Goal: Task Accomplishment & Management: Manage account settings

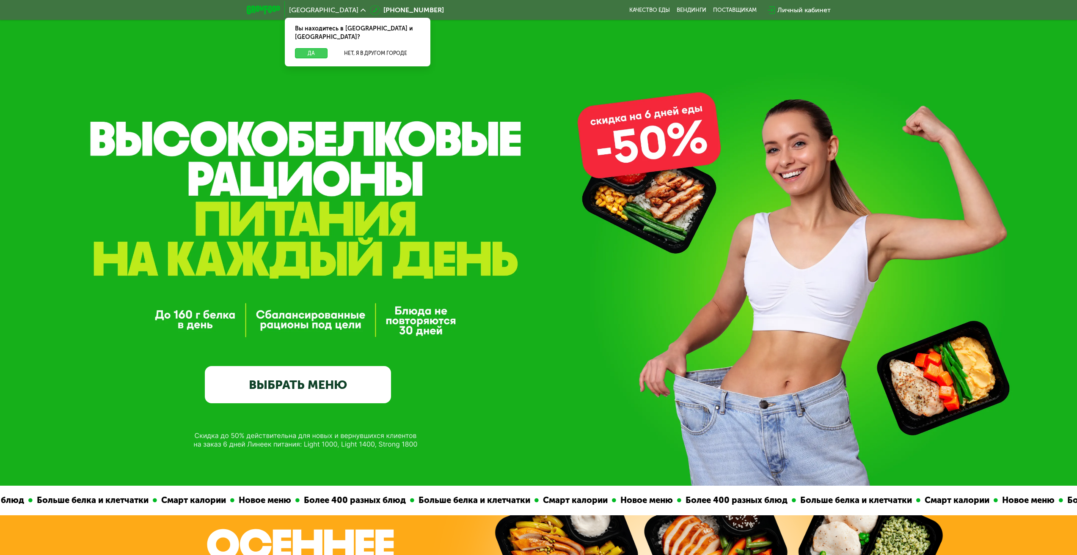
click at [306, 48] on button "Да" at bounding box center [311, 53] width 33 height 10
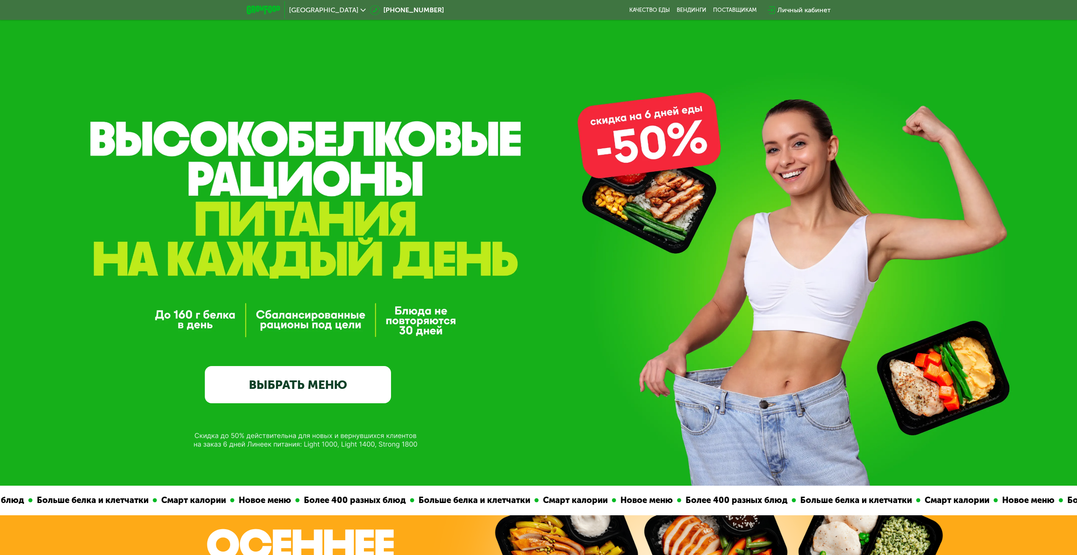
click at [775, 9] on use at bounding box center [770, 10] width 7 height 8
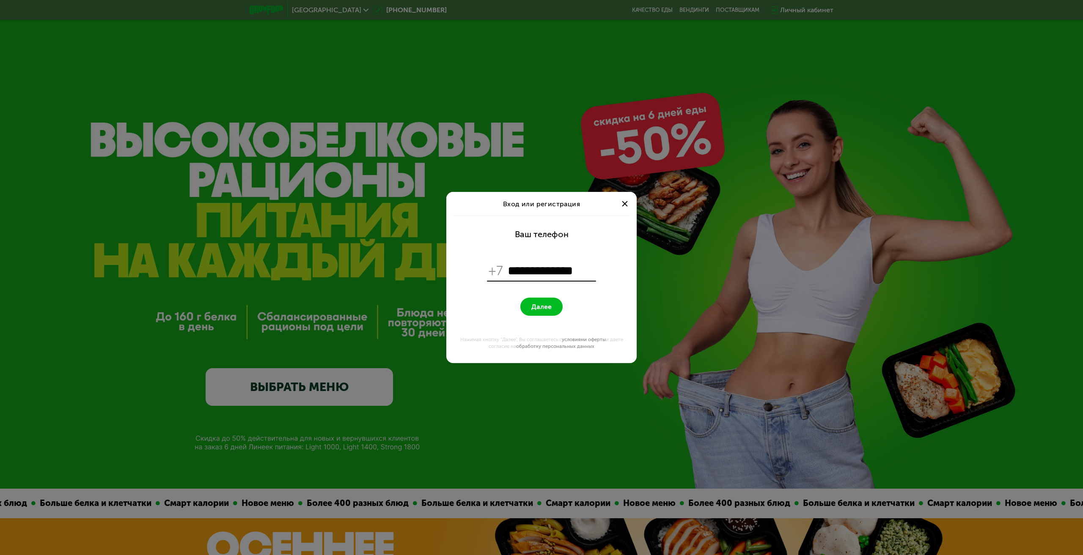
type input "**********"
click at [543, 298] on button "Далее" at bounding box center [541, 307] width 42 height 18
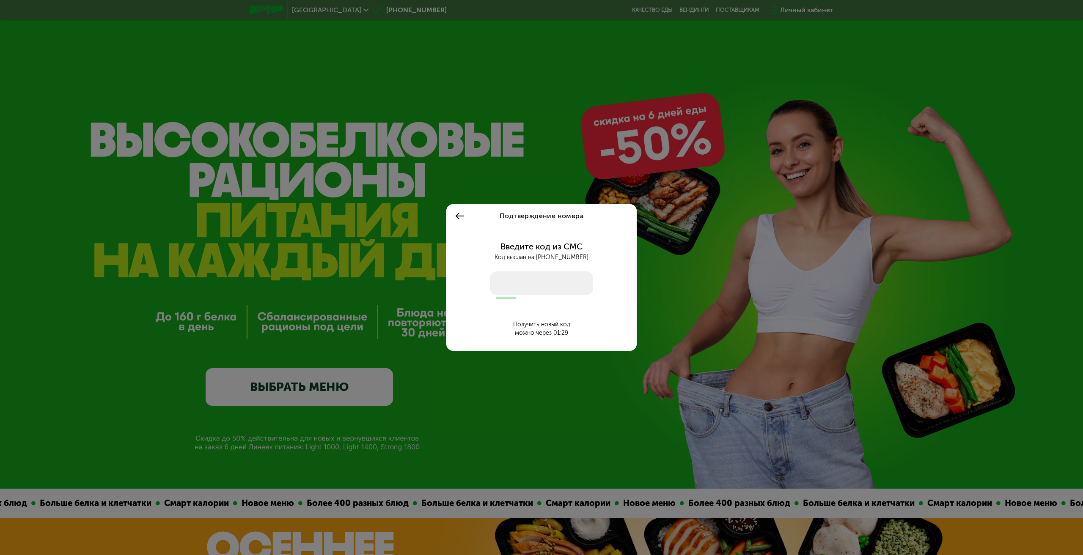
click at [544, 294] on input "number" at bounding box center [541, 284] width 103 height 24
click at [544, 291] on input "number" at bounding box center [541, 284] width 103 height 24
type input "****"
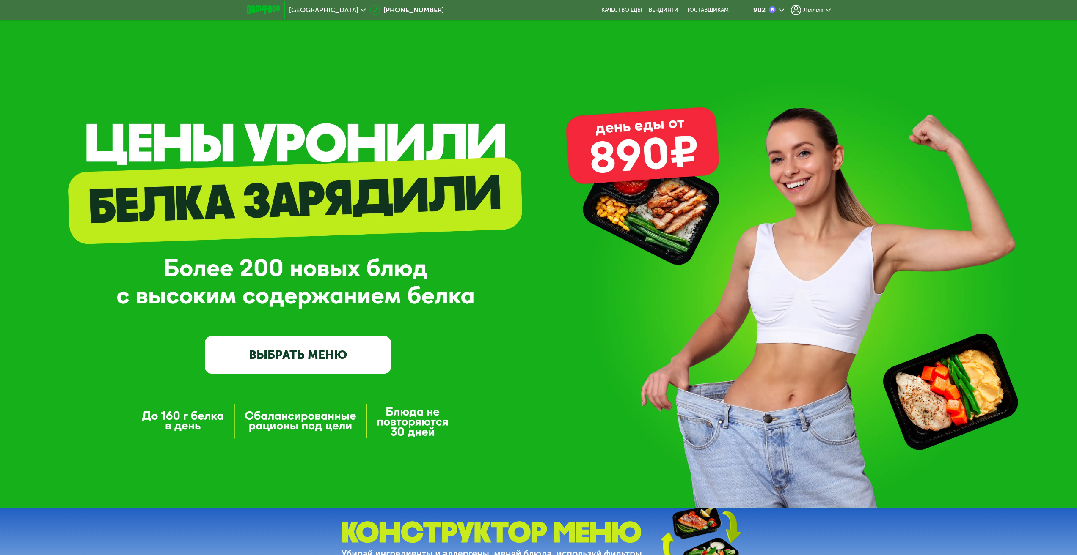
click at [826, 11] on icon at bounding box center [827, 10] width 5 height 5
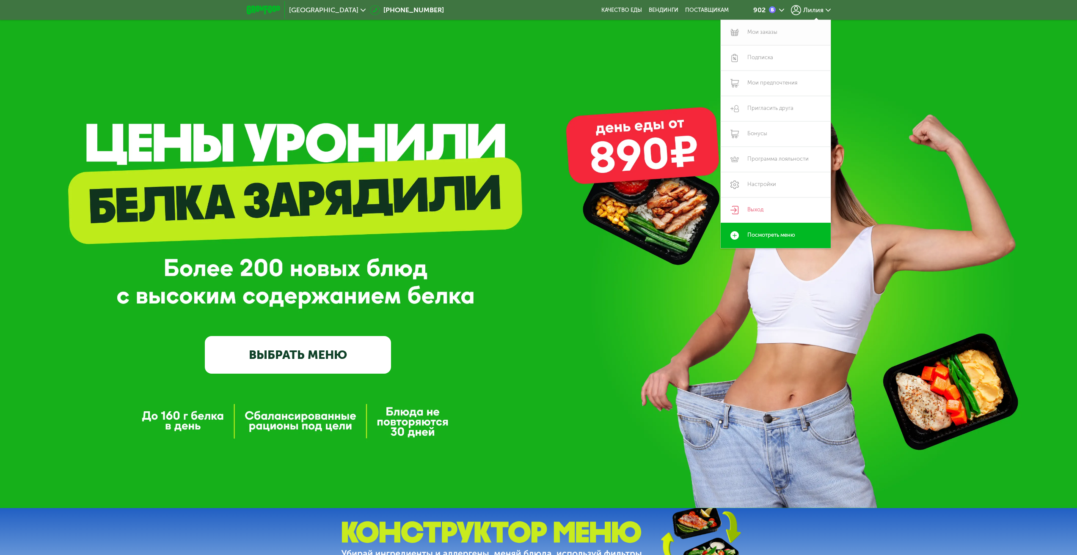
click at [762, 29] on link "Мои заказы" at bounding box center [775, 32] width 110 height 25
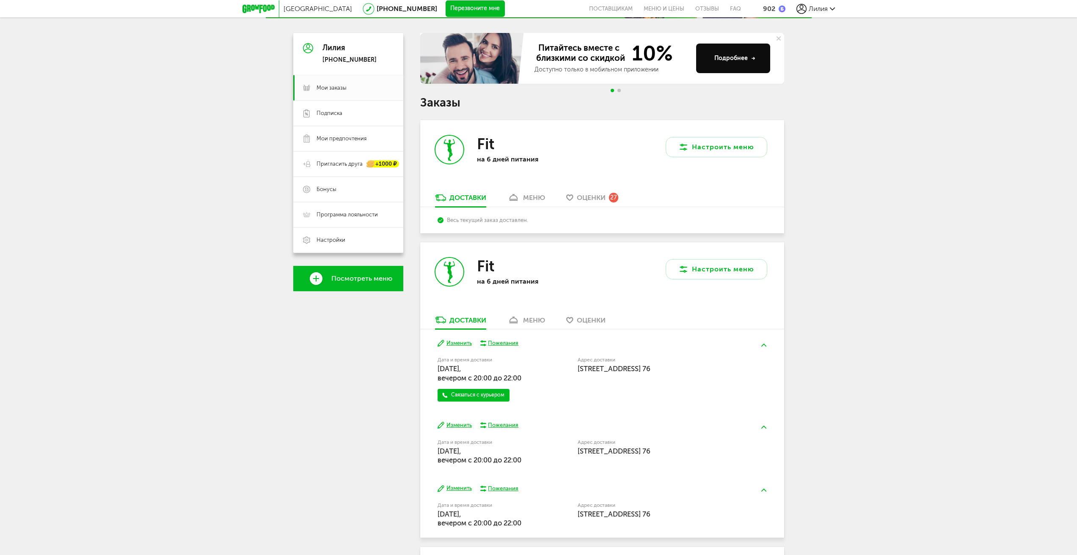
scroll to position [53, 0]
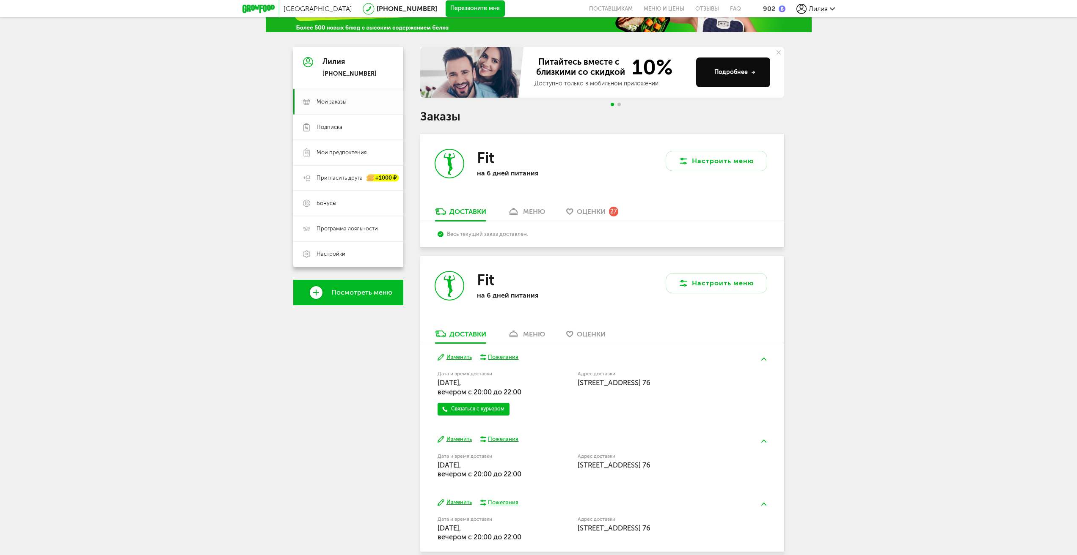
click at [527, 214] on div "меню" at bounding box center [534, 212] width 22 height 8
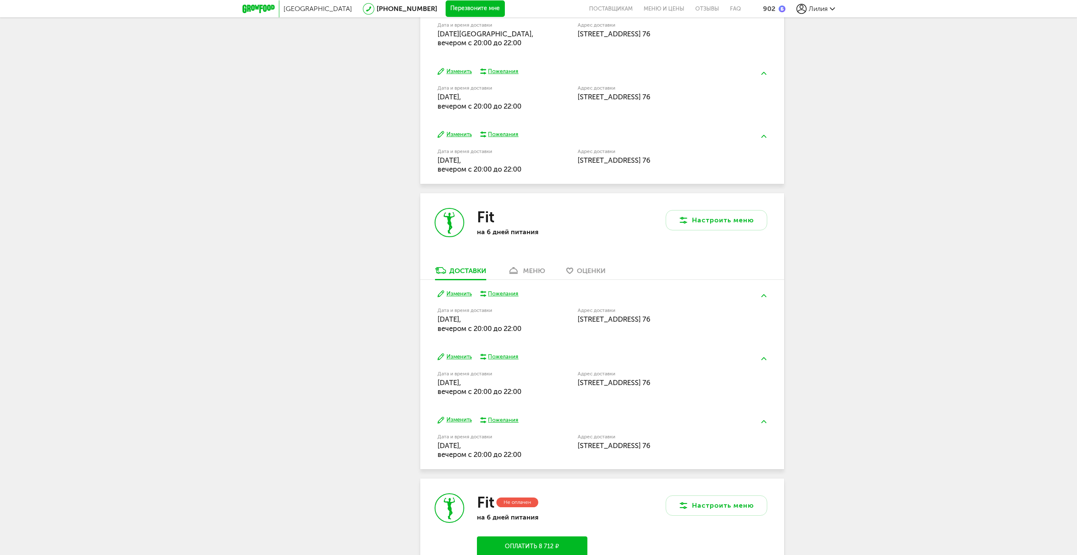
scroll to position [1573, 0]
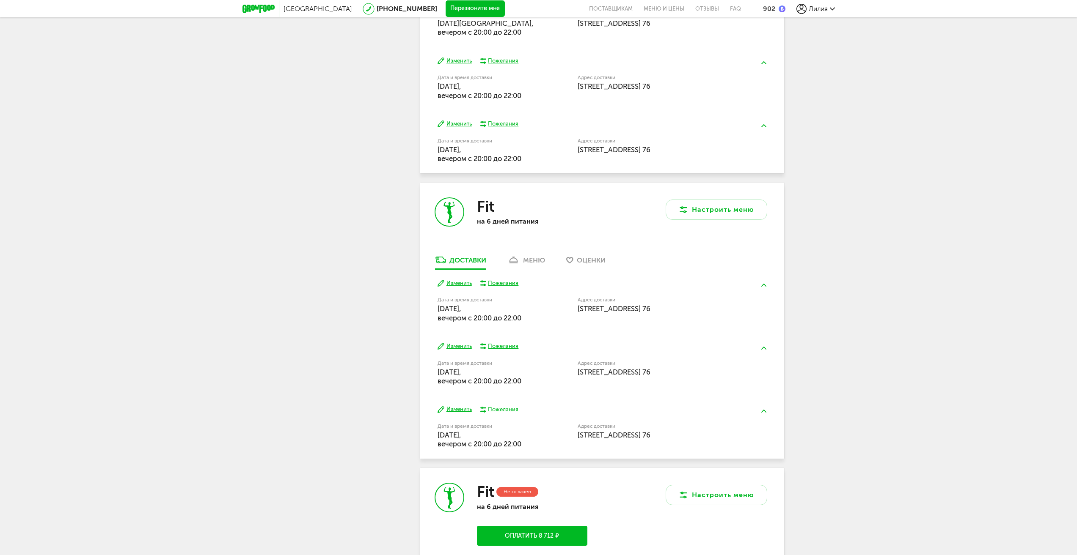
click at [524, 264] on div "меню" at bounding box center [534, 260] width 22 height 8
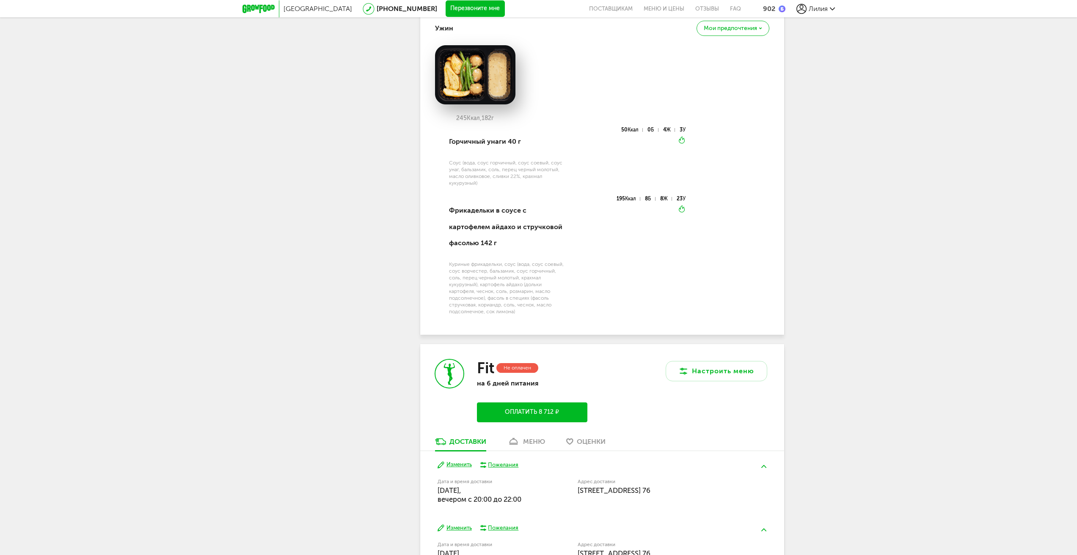
scroll to position [2866, 0]
